Goal: Share content: Share content

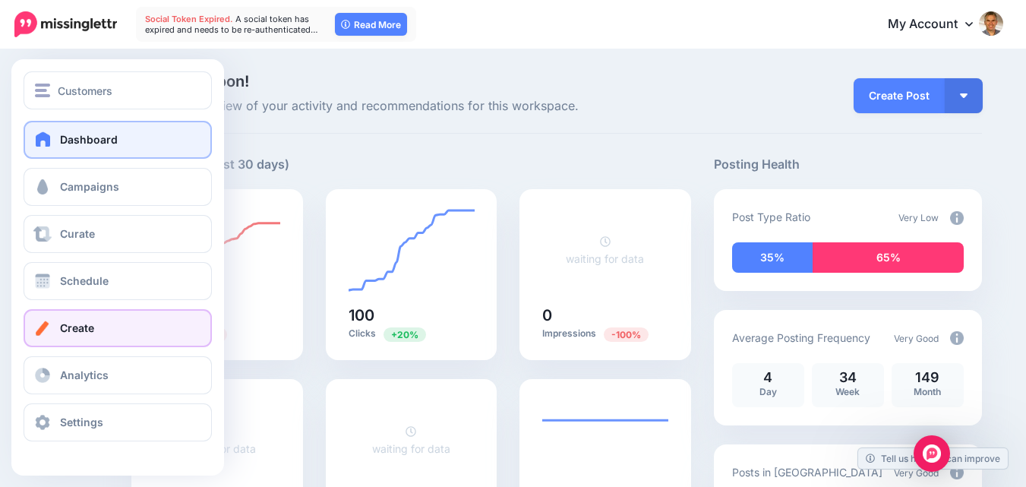
click at [84, 325] on span "Create" at bounding box center [77, 327] width 34 height 13
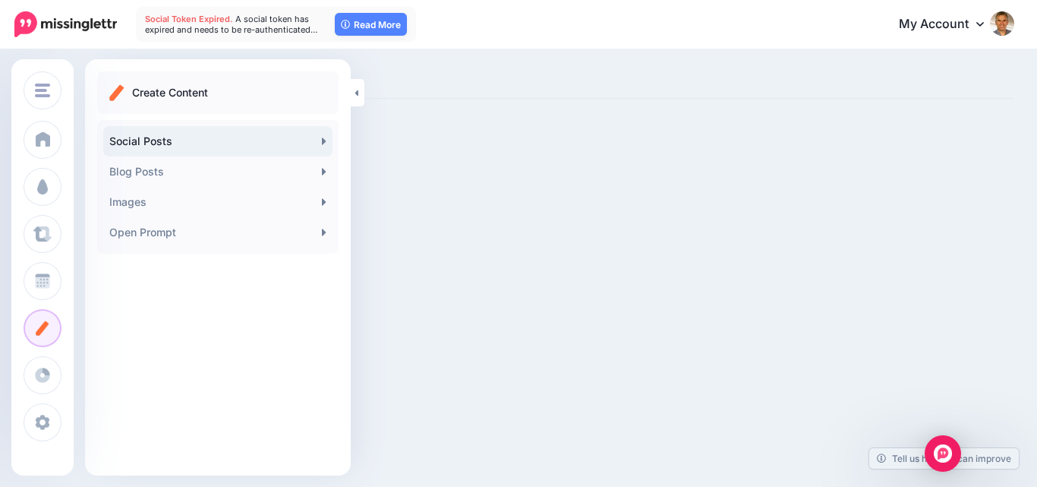
click at [313, 139] on link "Social Posts" at bounding box center [217, 141] width 229 height 30
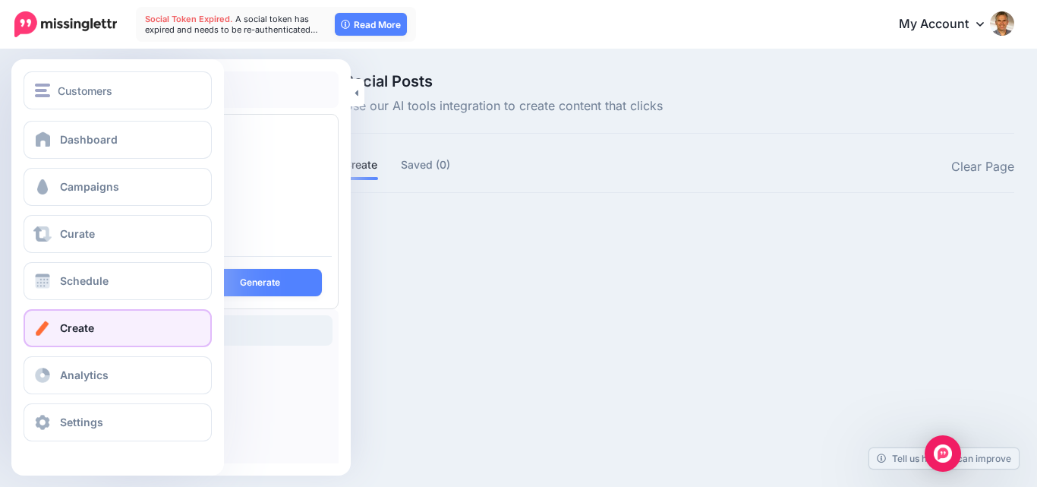
click at [82, 326] on span "Create" at bounding box center [77, 327] width 34 height 13
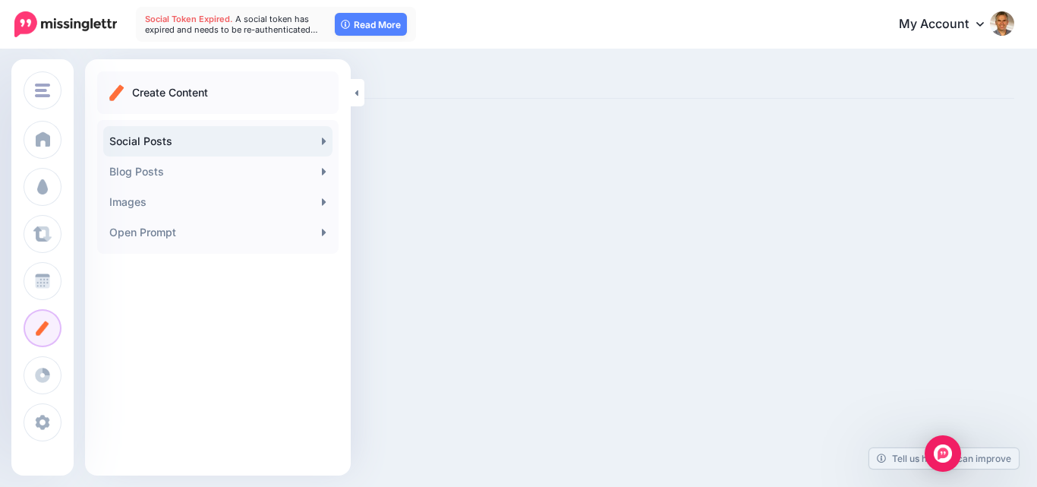
click at [321, 141] on link "Social Posts" at bounding box center [217, 141] width 229 height 30
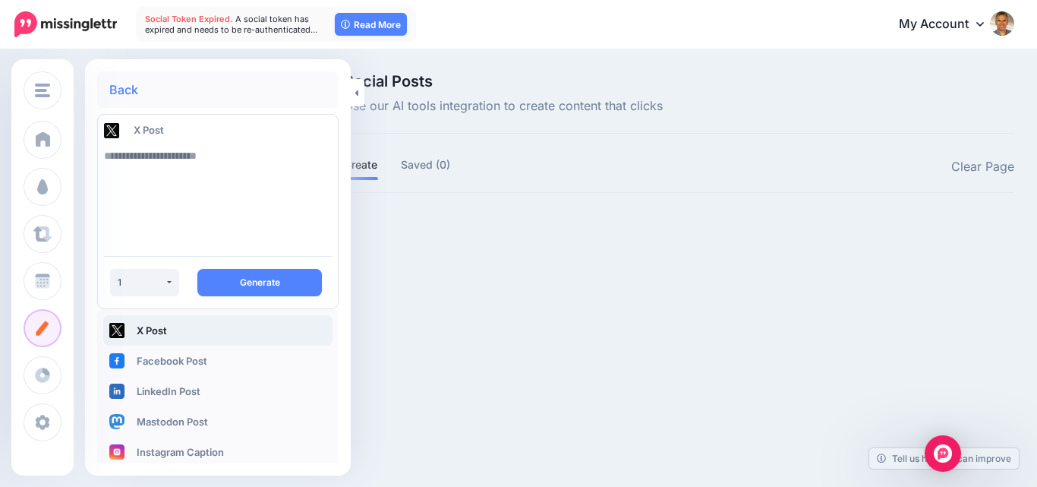
click at [585, 252] on div "Social Posts Use our AI tools integration to create content that clicks Create …" at bounding box center [518, 158] width 1037 height 215
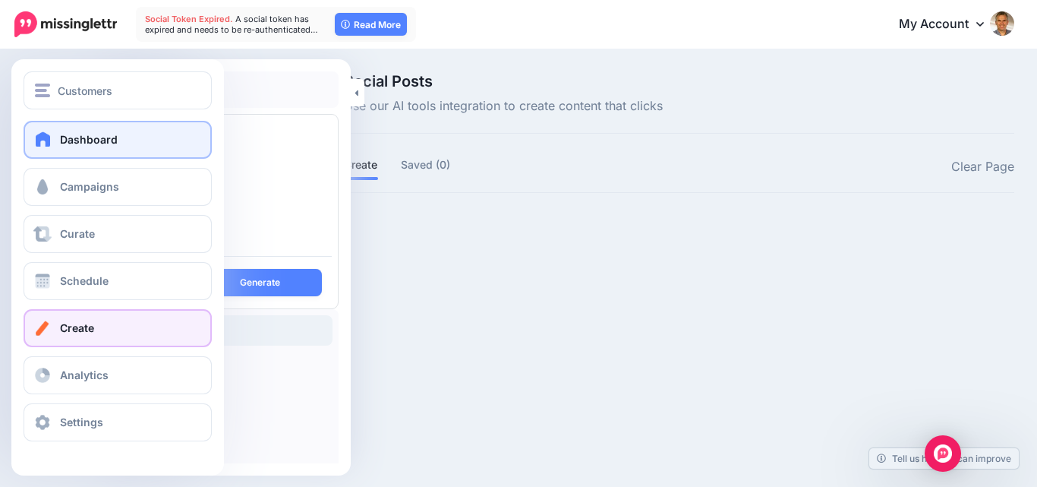
click at [45, 134] on span at bounding box center [43, 138] width 20 height 15
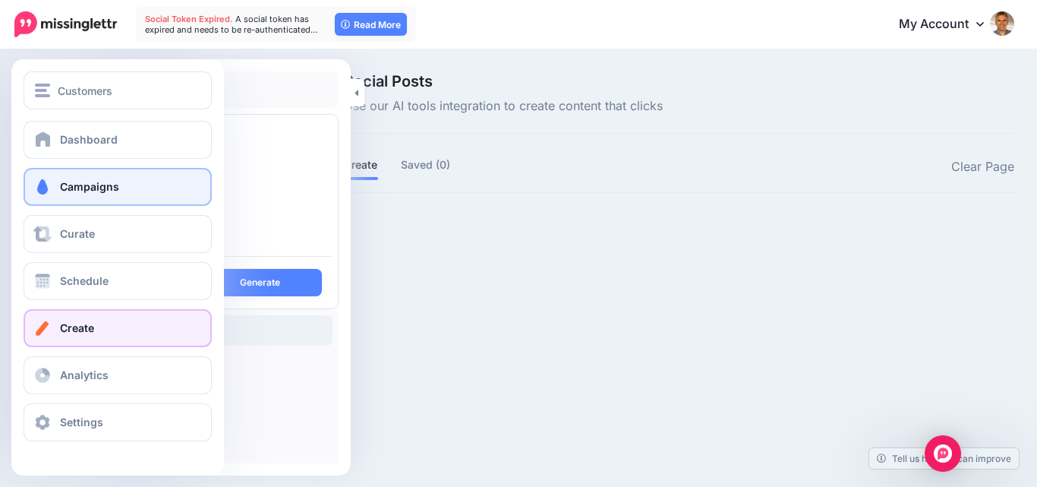
click at [60, 190] on span "Campaigns" at bounding box center [89, 186] width 59 height 13
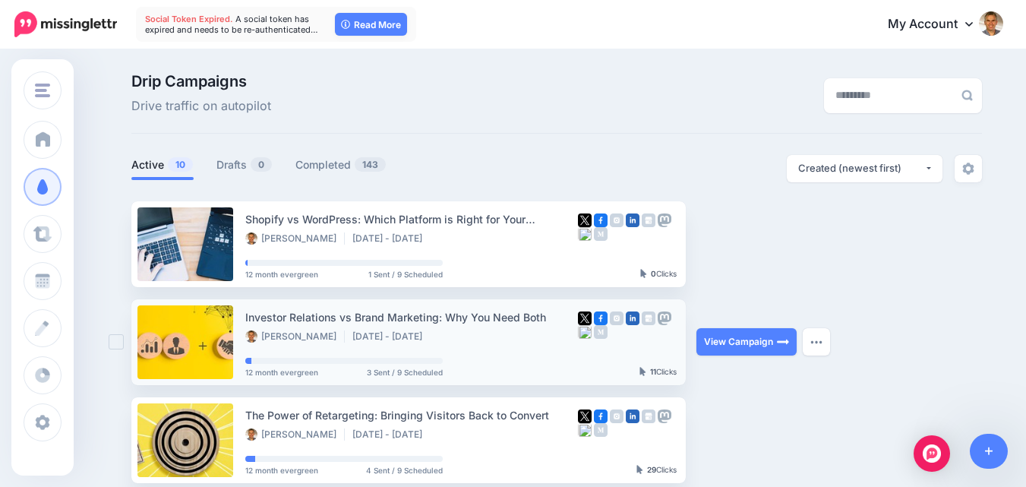
click at [186, 331] on link at bounding box center [185, 342] width 96 height 74
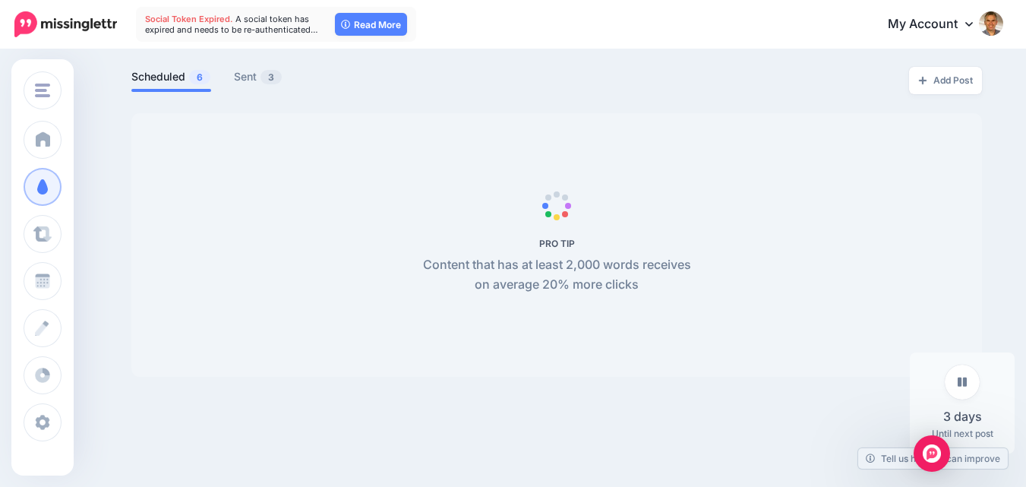
scroll to position [380, 0]
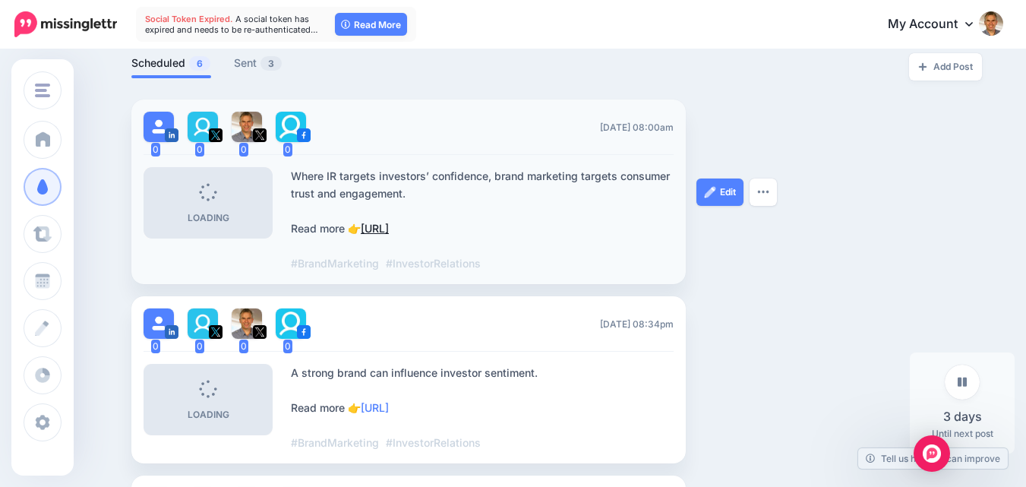
click at [389, 228] on link "https://lttr.ai/AjEuP" at bounding box center [375, 228] width 28 height 13
click at [263, 68] on link "Sent 3" at bounding box center [258, 63] width 49 height 18
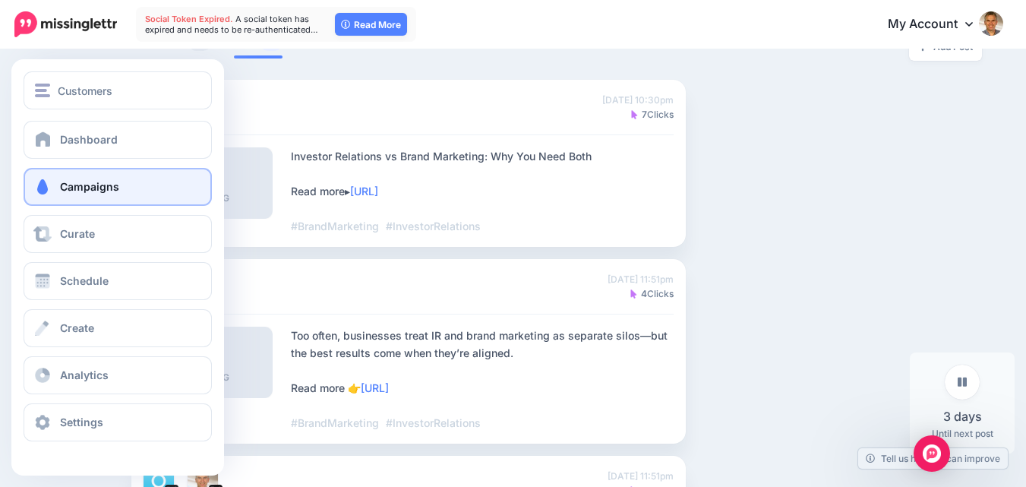
scroll to position [607, 0]
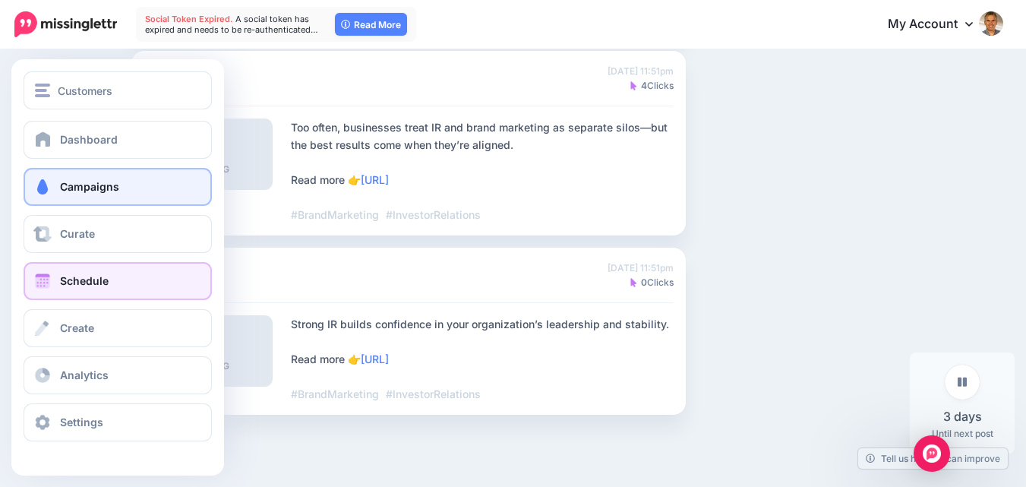
click at [95, 287] on link "Schedule" at bounding box center [118, 281] width 188 height 38
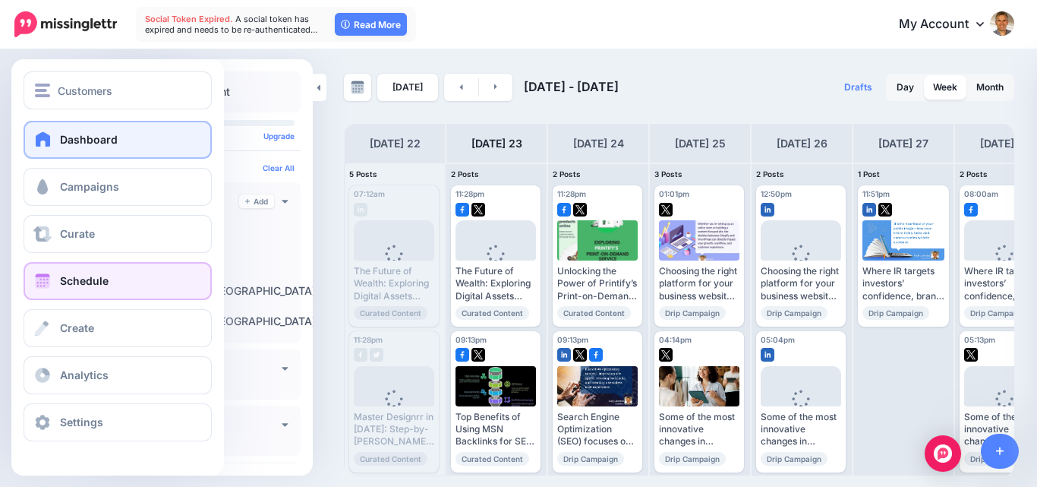
click at [87, 143] on span "Dashboard" at bounding box center [89, 139] width 58 height 13
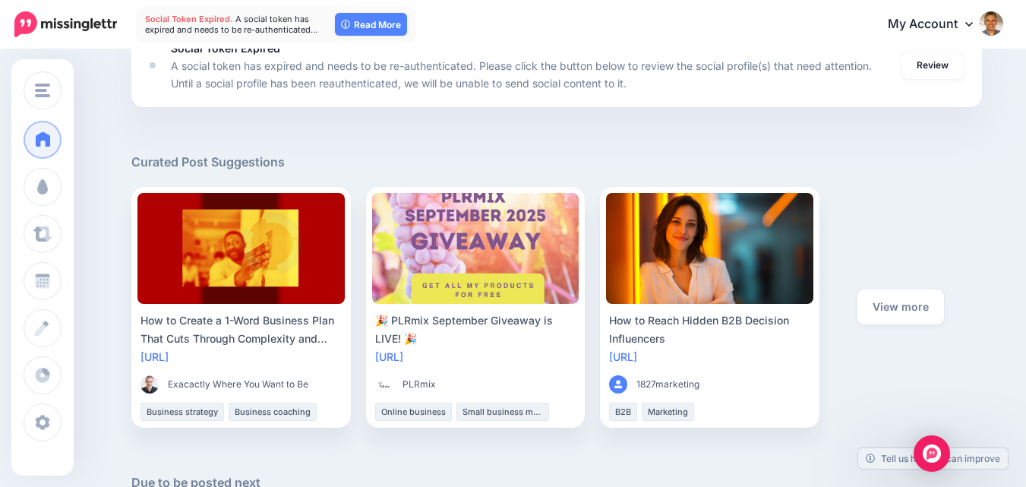
scroll to position [607, 0]
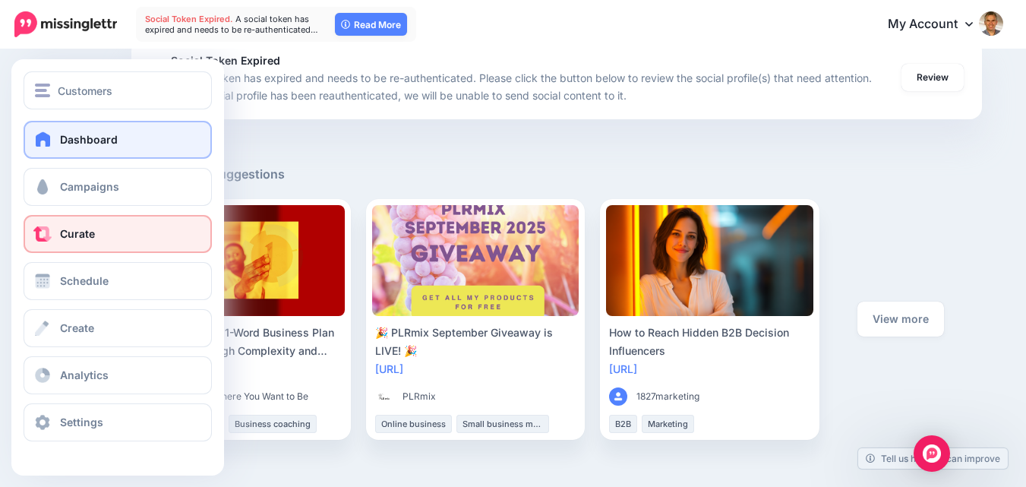
click at [81, 226] on link "Curate" at bounding box center [118, 234] width 188 height 38
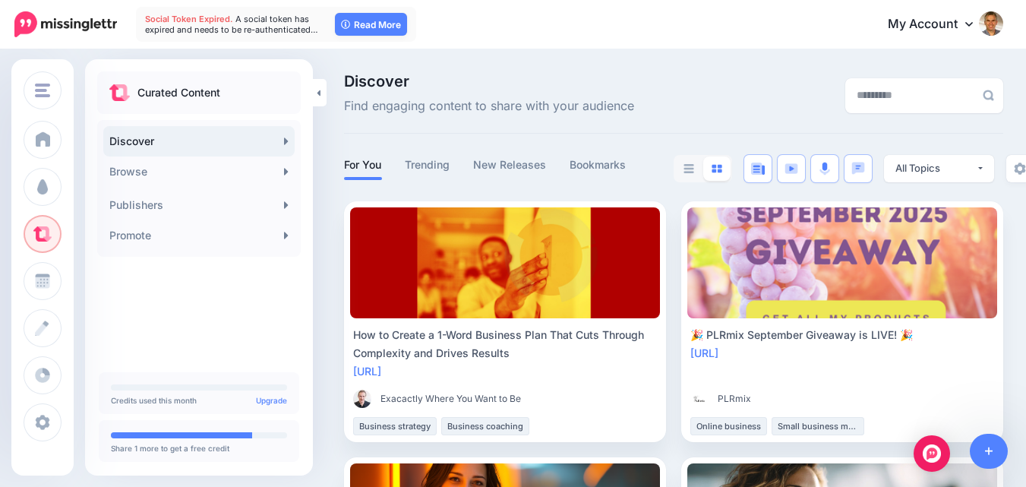
click at [287, 138] on icon at bounding box center [286, 141] width 5 height 12
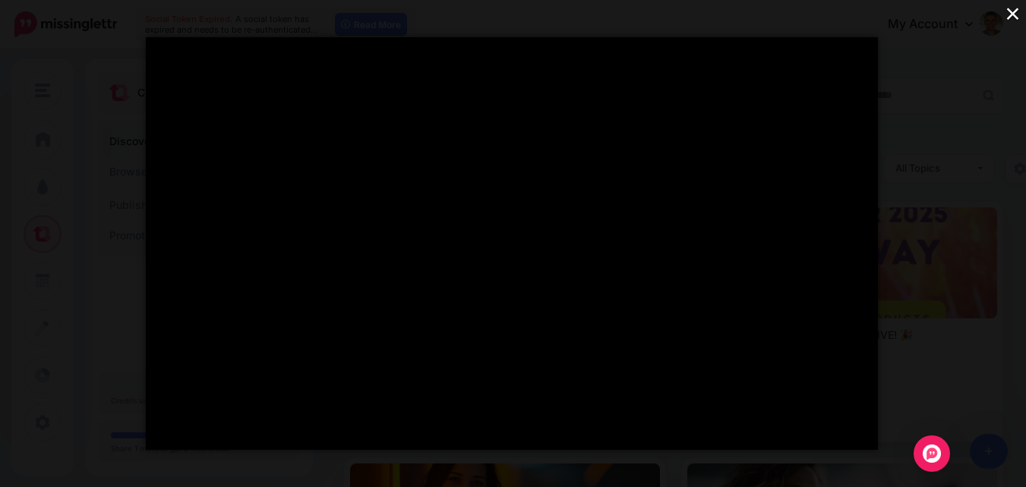
click at [966, 219] on div "</div> ×" at bounding box center [513, 243] width 1026 height 487
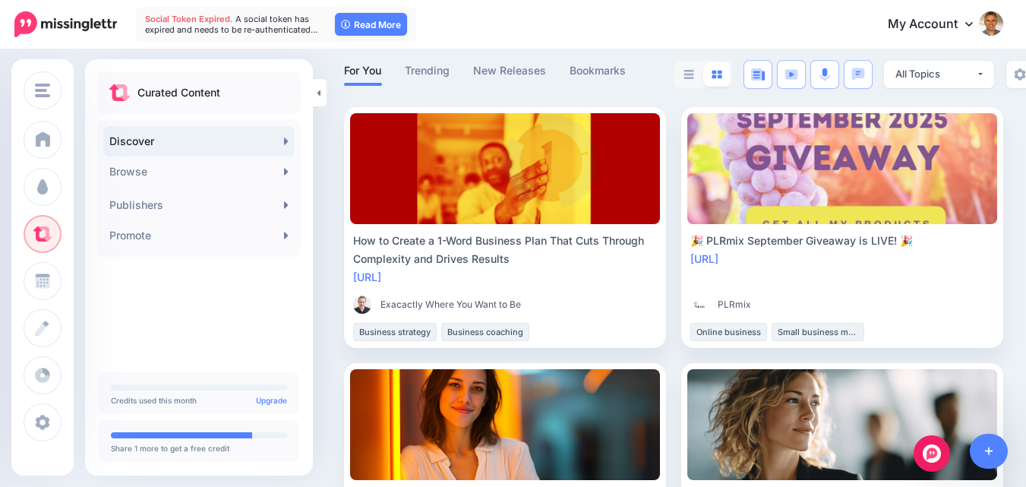
scroll to position [228, 0]
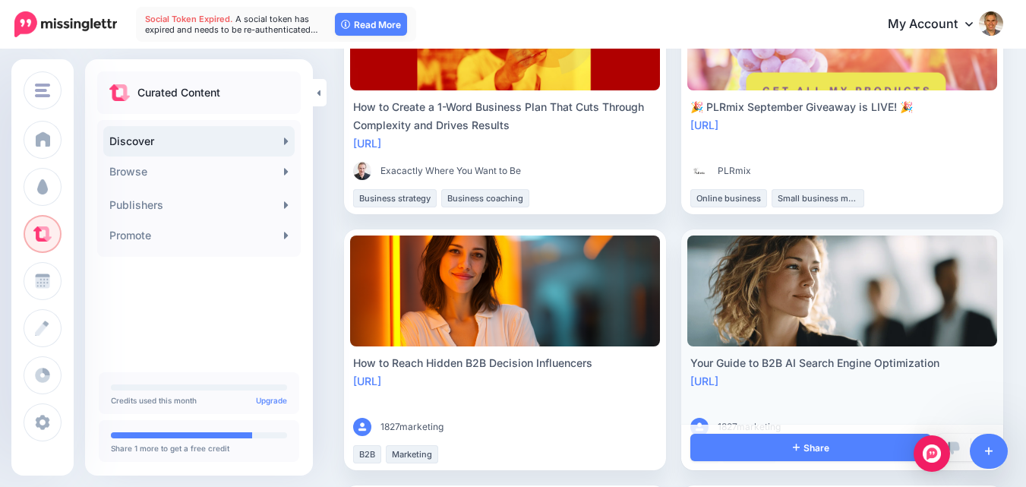
click at [687, 287] on link at bounding box center [842, 290] width 310 height 111
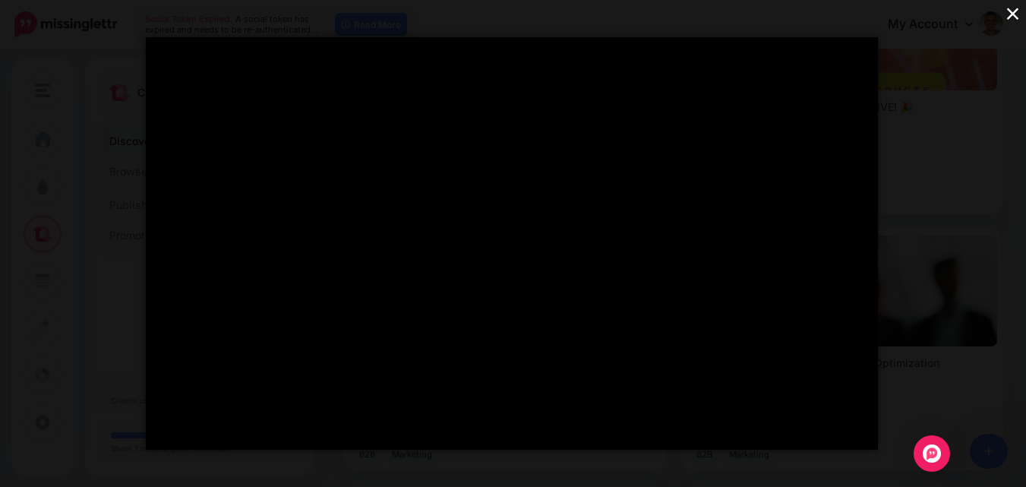
click at [1010, 13] on button "×" at bounding box center [1012, 13] width 27 height 27
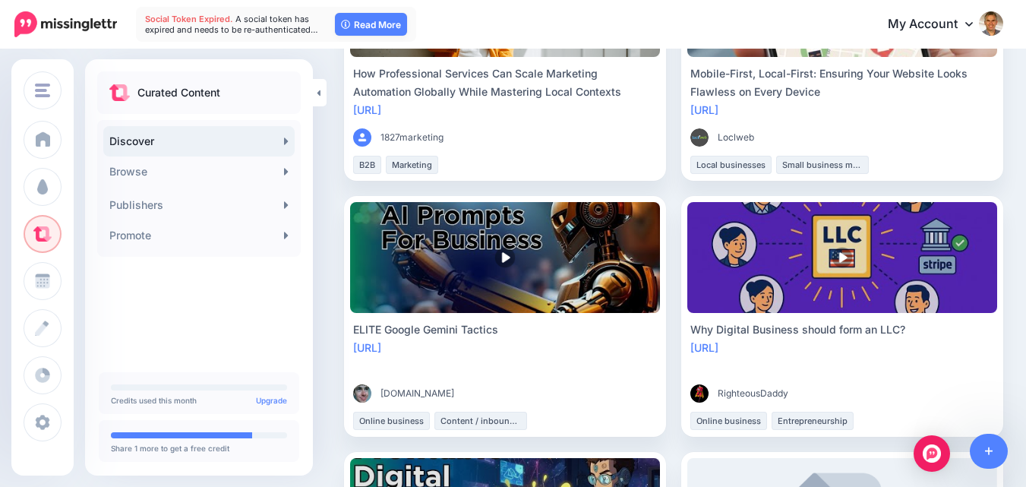
scroll to position [1063, 0]
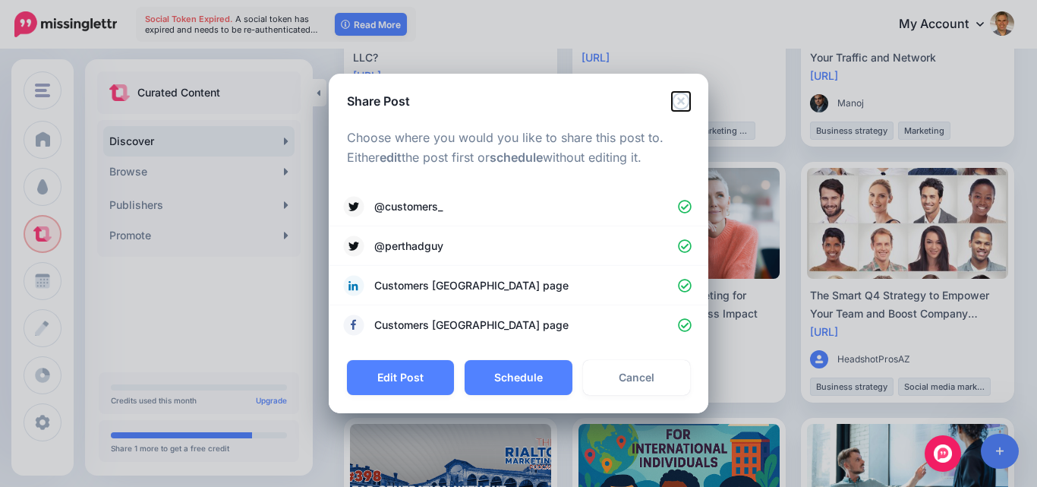
click at [685, 100] on icon "Close" at bounding box center [681, 101] width 18 height 18
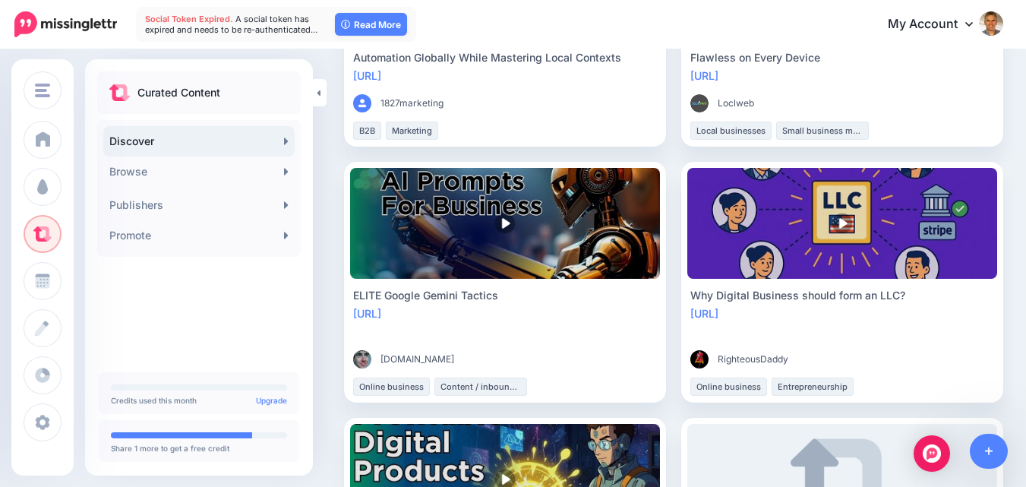
scroll to position [1, 0]
drag, startPoint x: 688, startPoint y: 335, endPoint x: 582, endPoint y: 329, distance: 106.5
copy link "[URL]"
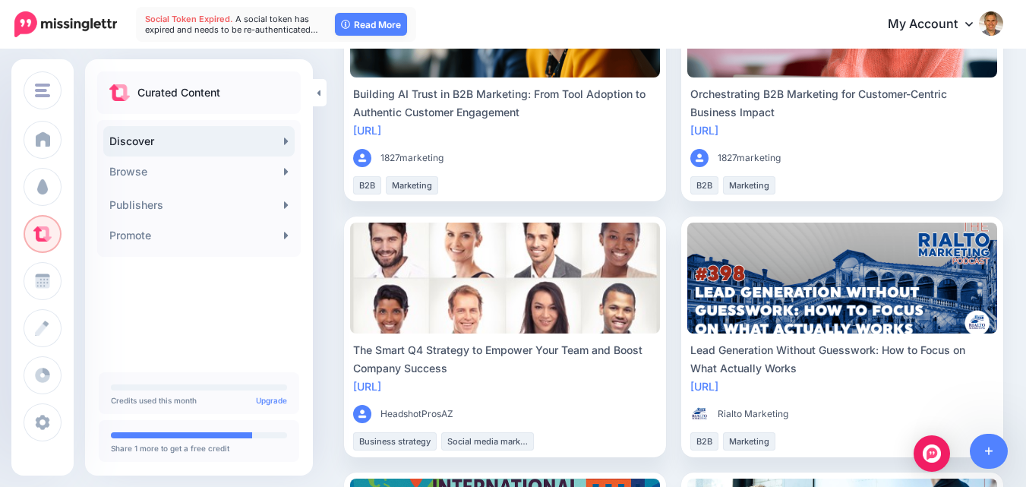
scroll to position [1842, 0]
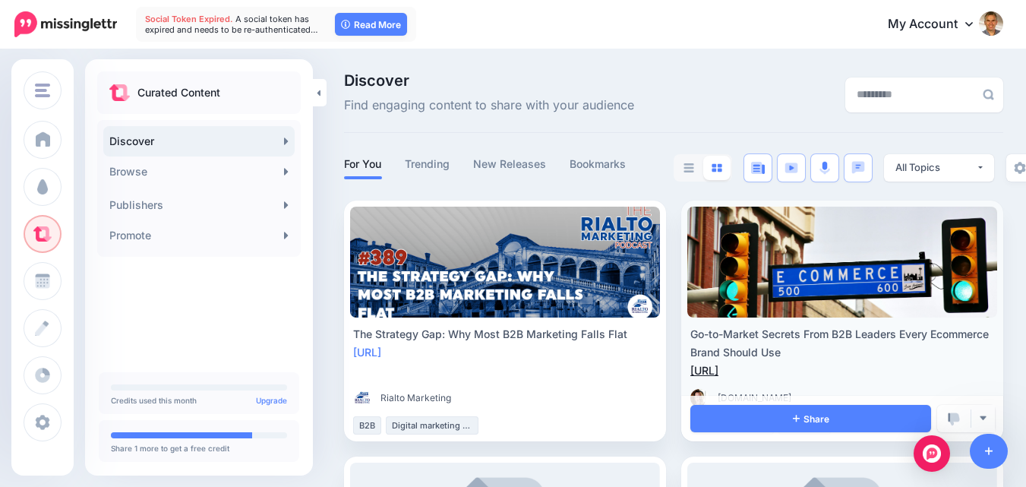
drag, startPoint x: 691, startPoint y: 371, endPoint x: 584, endPoint y: 374, distance: 107.1
click at [690, 374] on div "[URL]" at bounding box center [842, 370] width 304 height 18
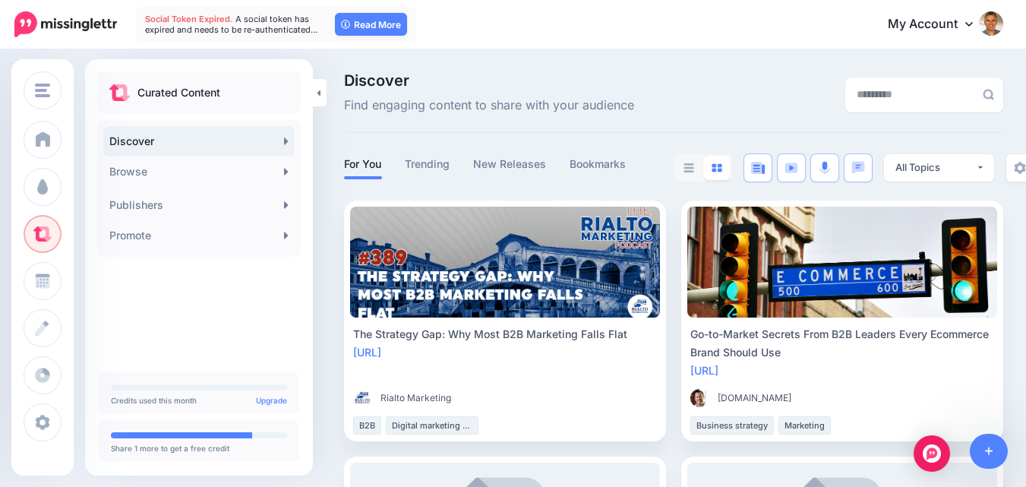
copy link "[URL]"
